Goal: Task Accomplishment & Management: Manage account settings

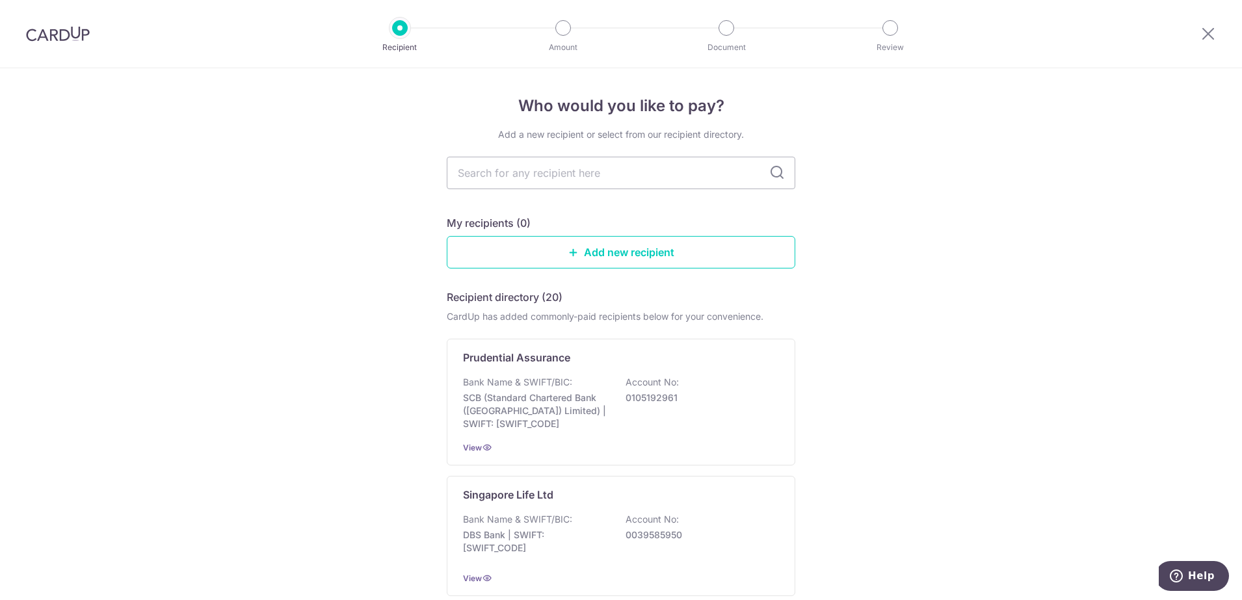
click at [42, 31] on img at bounding box center [58, 34] width 64 height 16
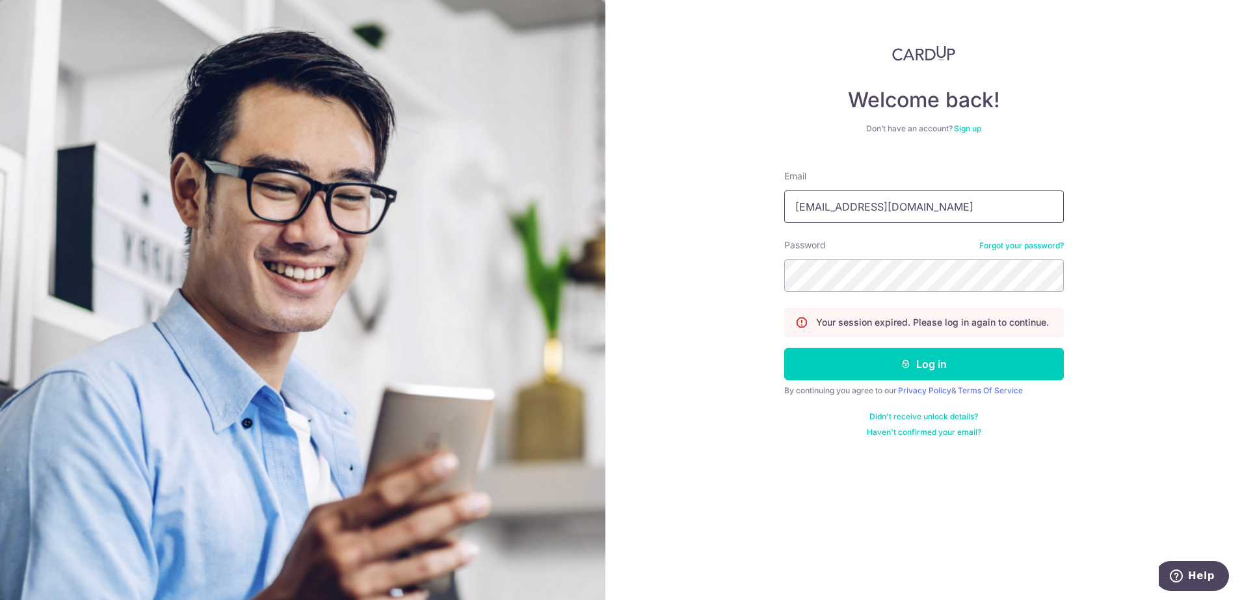
click at [967, 209] on input "cmuihee@yahoo.com.sg" at bounding box center [924, 206] width 280 height 33
type input "[EMAIL_ADDRESS][DOMAIN_NAME]"
click at [930, 363] on button "Log in" at bounding box center [924, 364] width 280 height 33
